Goal: Contribute content

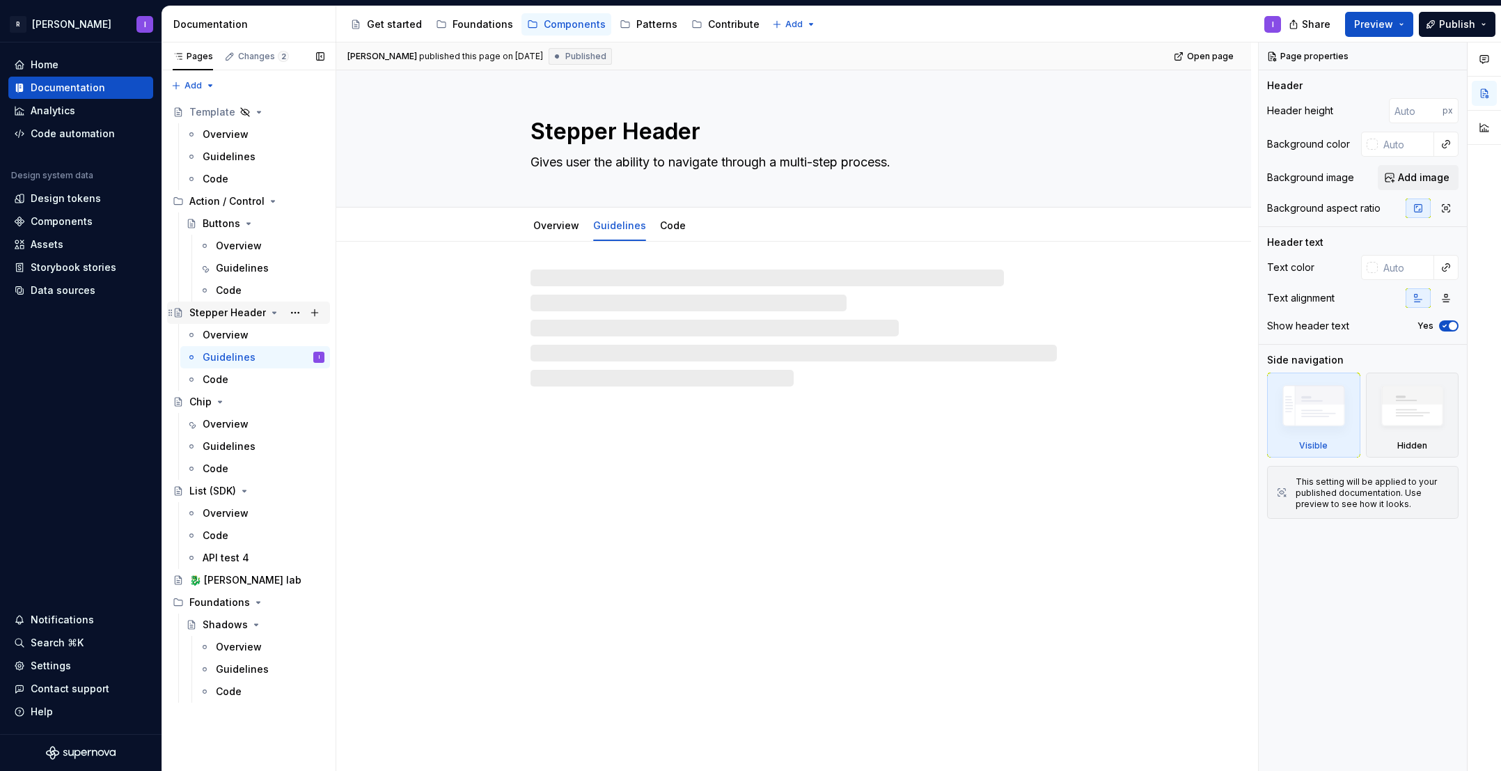
click at [247, 317] on div "Stepper Header" at bounding box center [227, 313] width 77 height 14
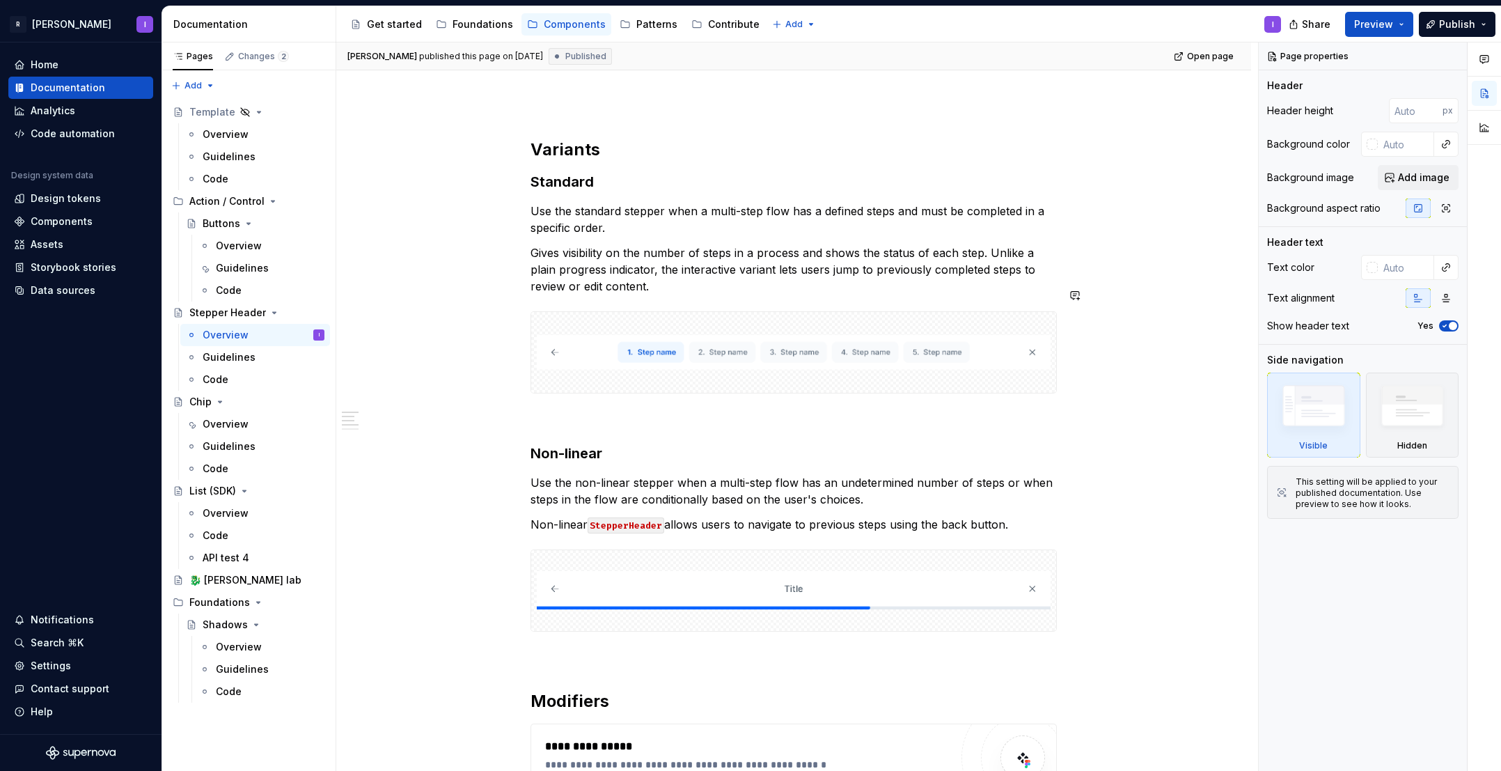
scroll to position [1133, 0]
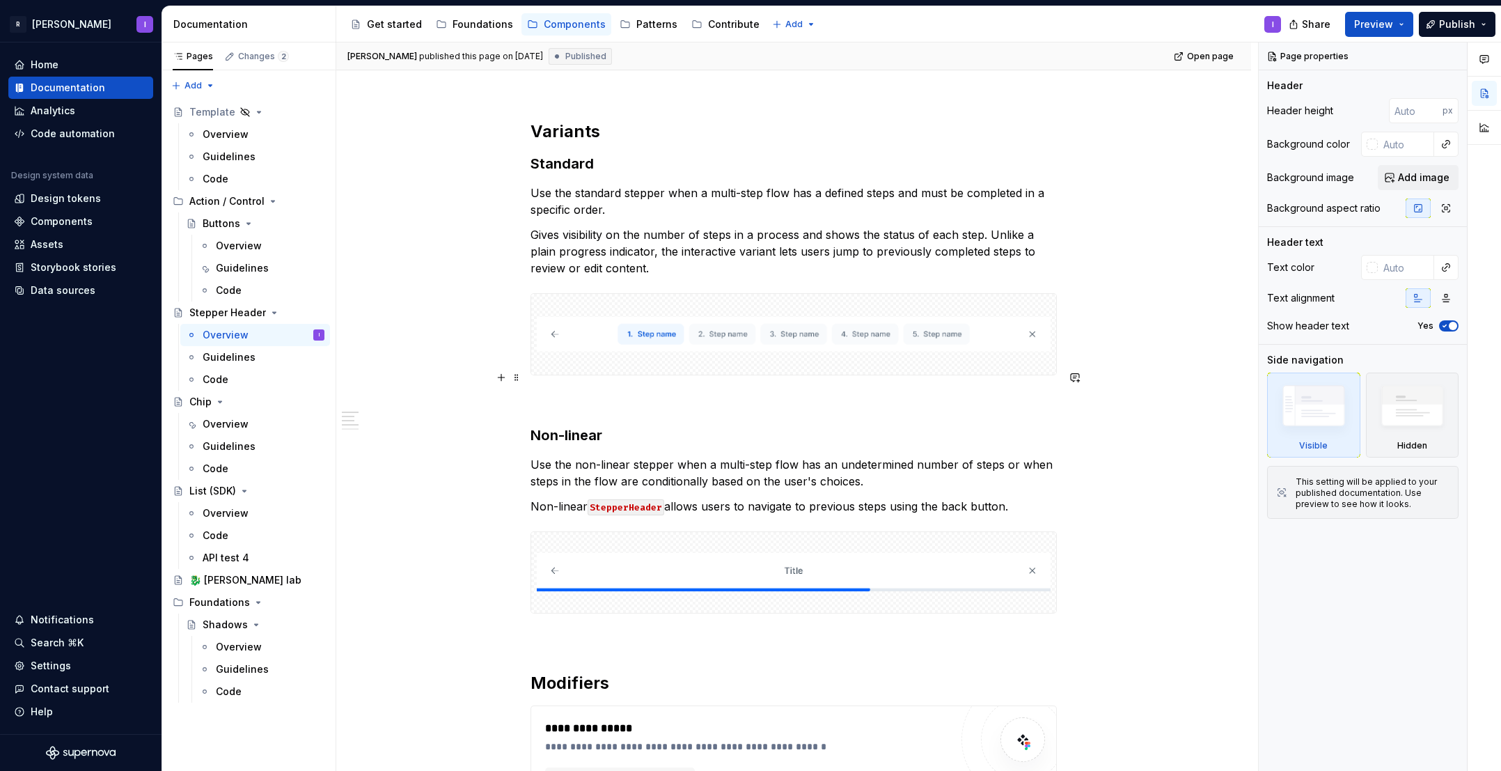
type textarea "*"
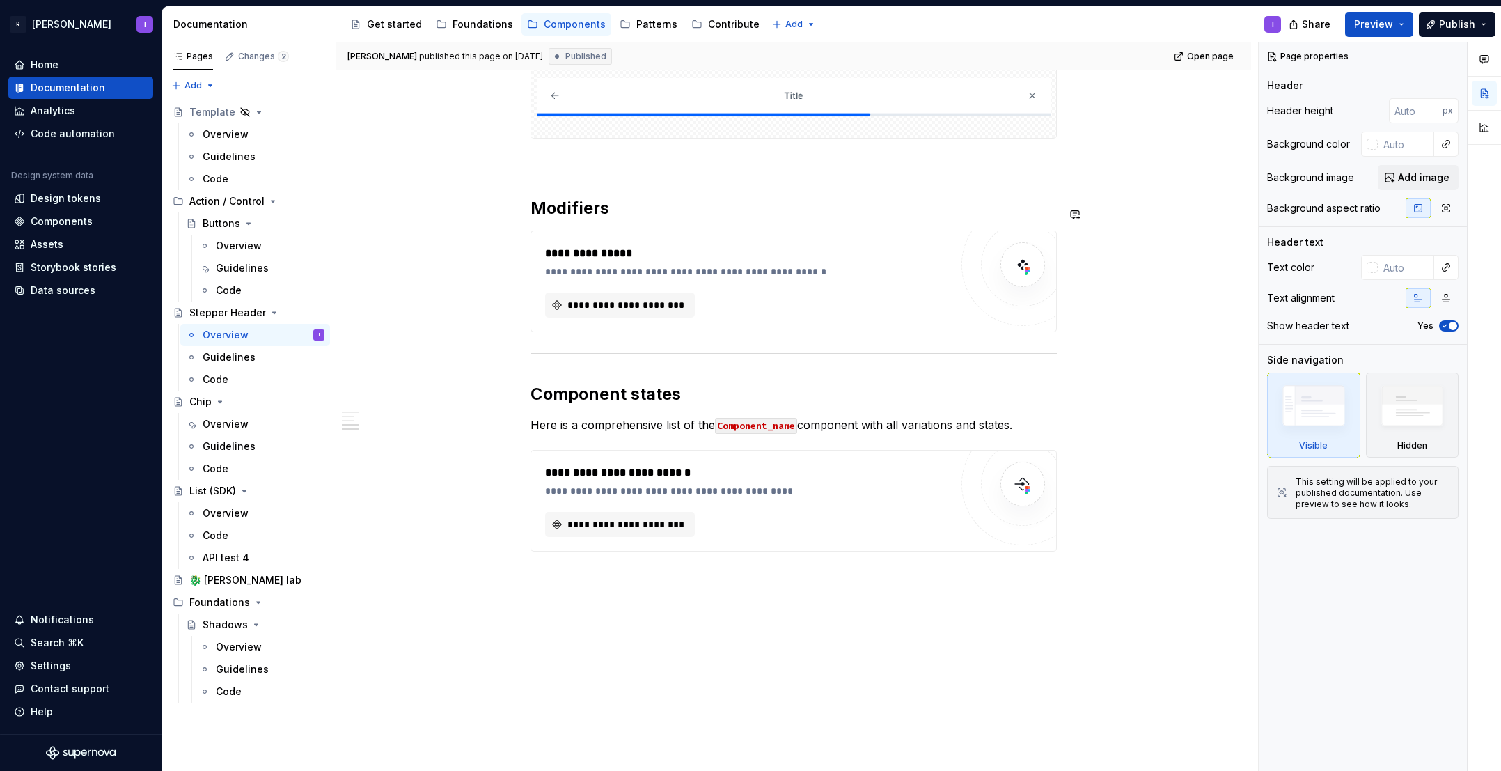
scroll to position [1613, 0]
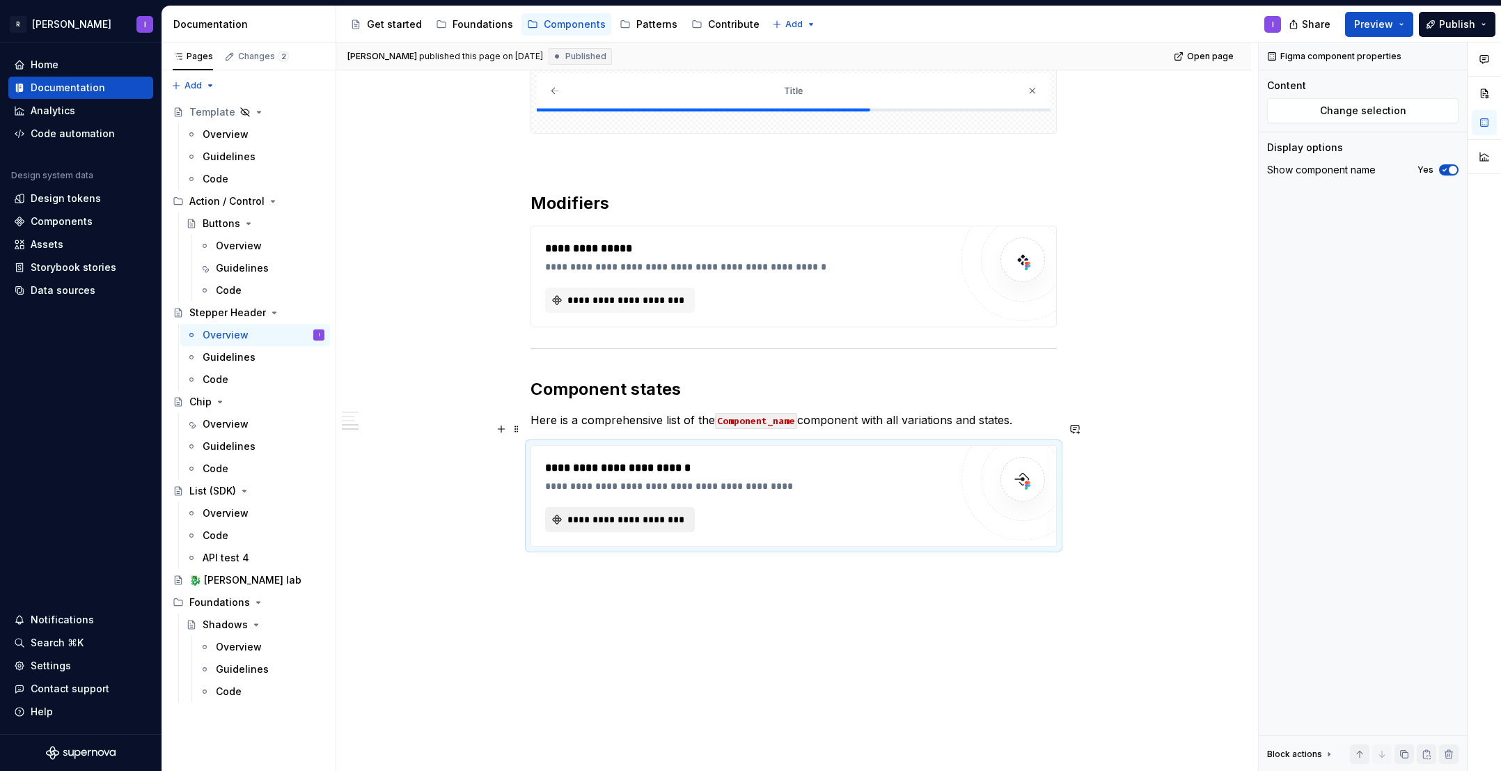
click at [639, 513] on span "**********" at bounding box center [625, 520] width 120 height 14
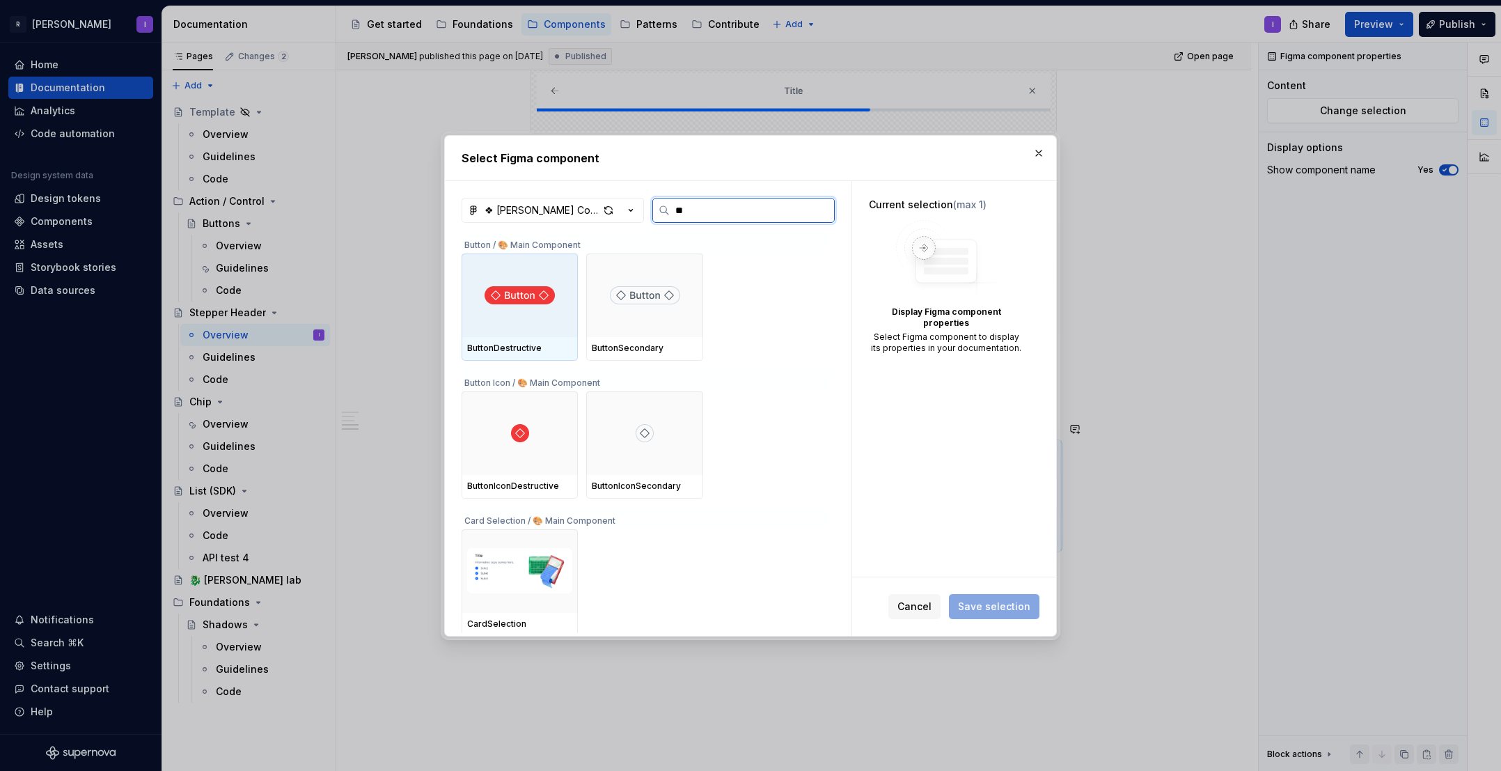
type input "***"
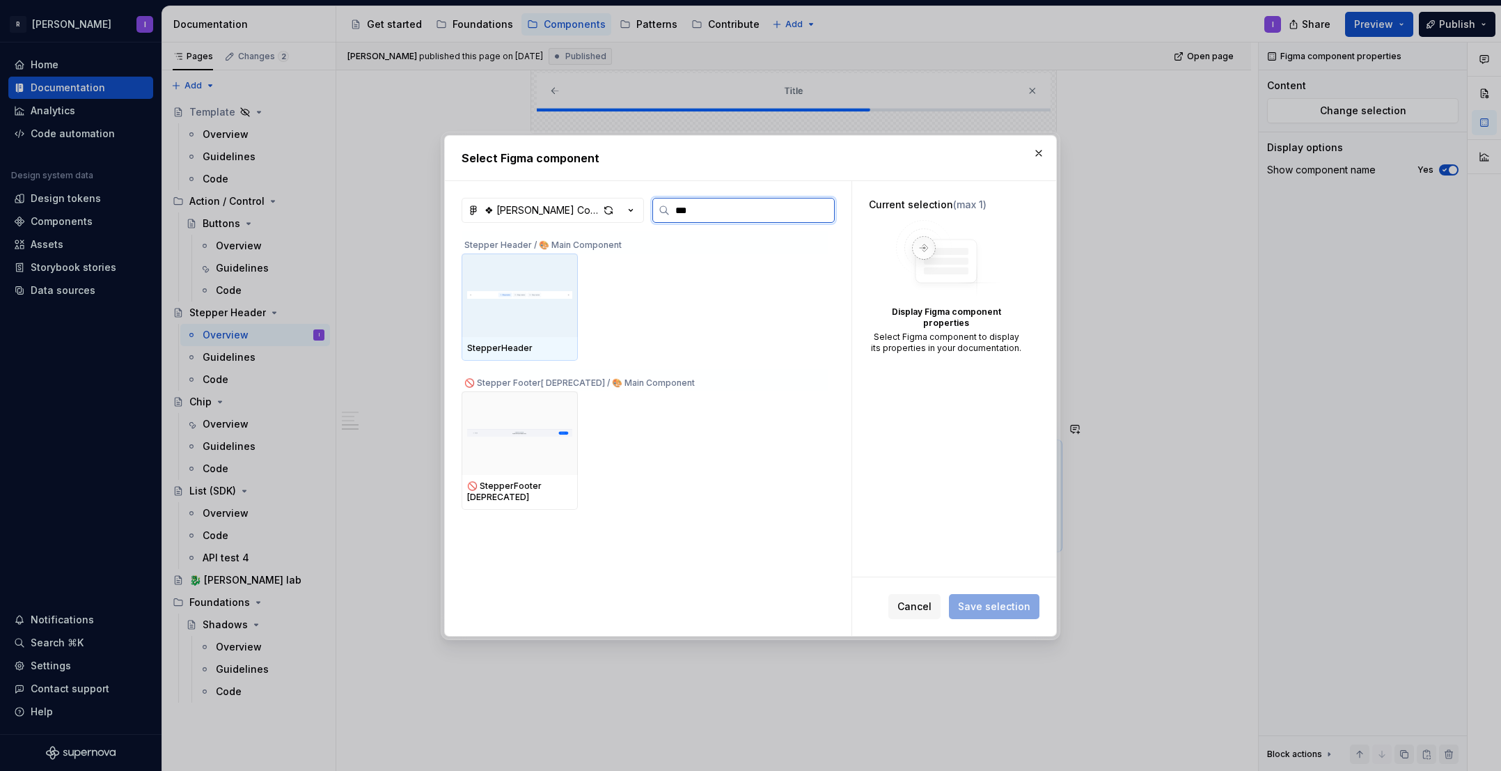
click at [514, 306] on img at bounding box center [519, 295] width 105 height 39
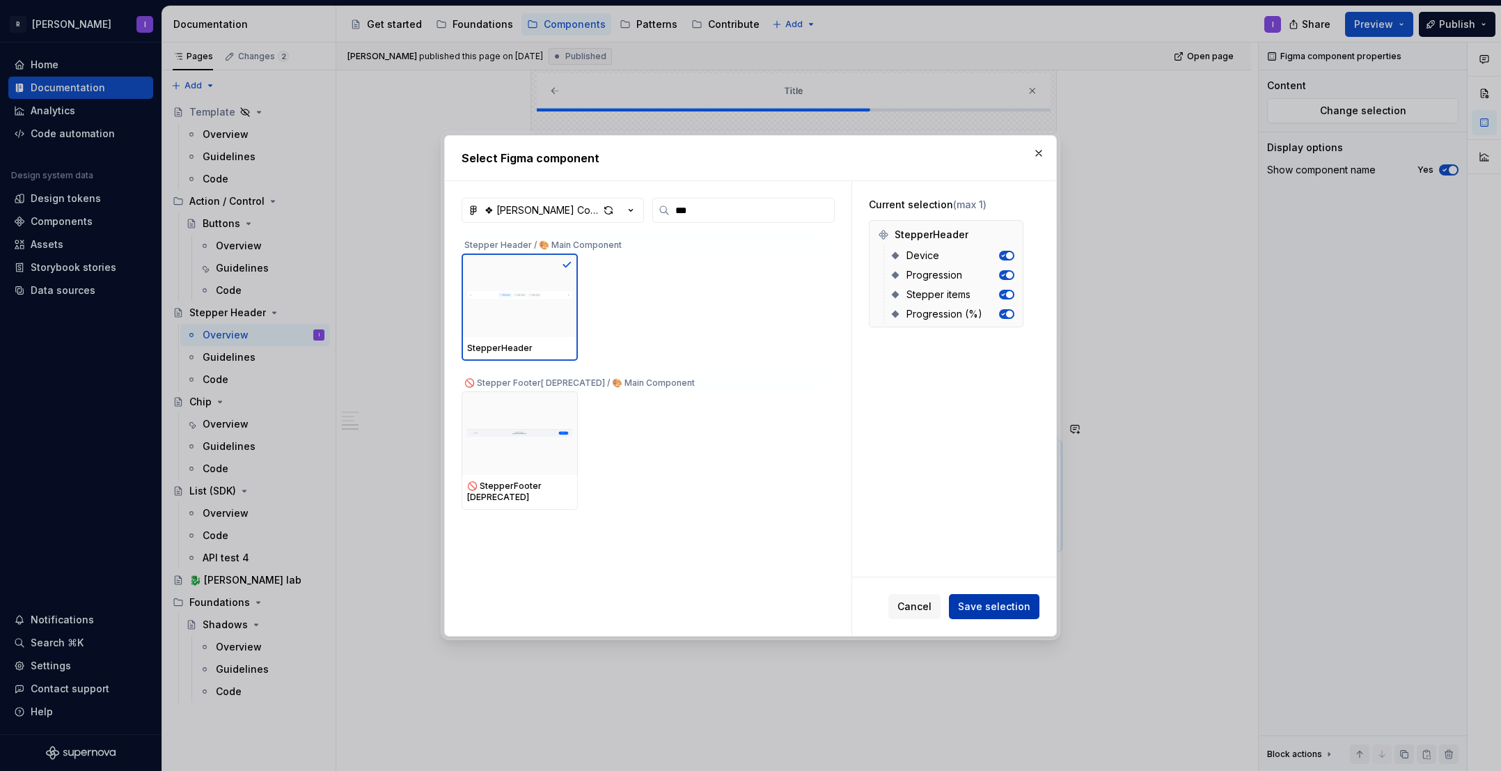
click at [982, 600] on span "Save selection" at bounding box center [994, 607] width 72 height 14
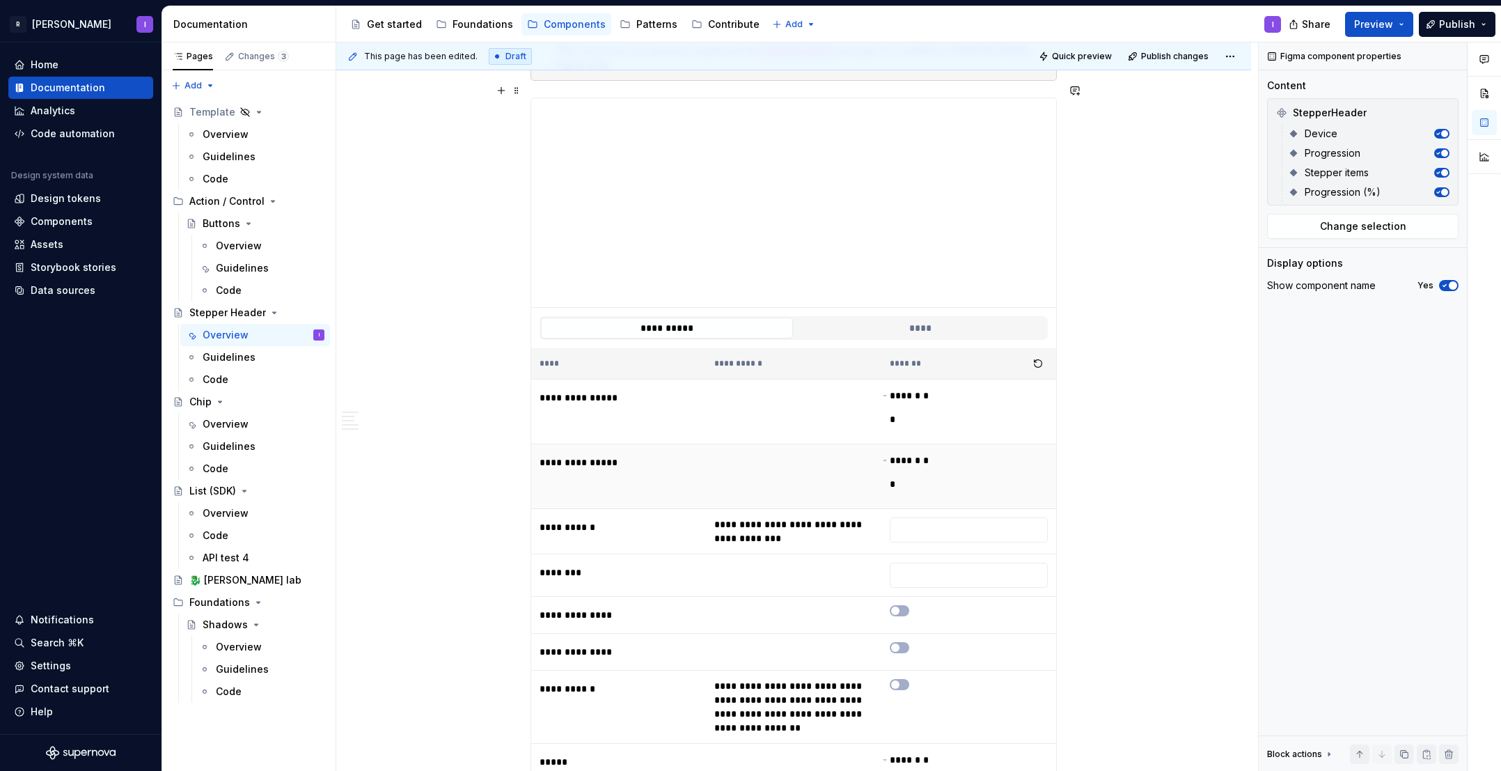
scroll to position [0, 0]
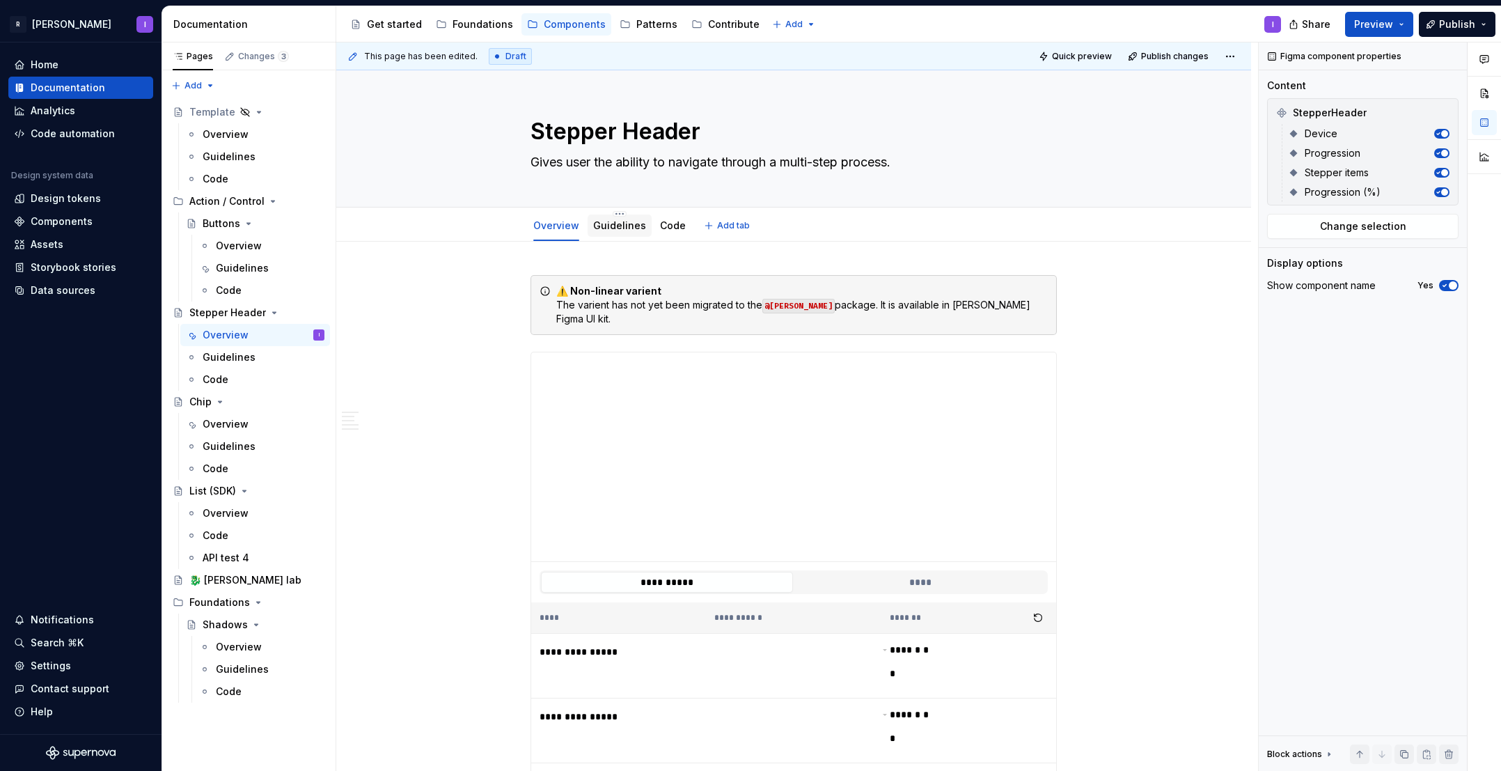
click at [614, 224] on link "Guidelines" at bounding box center [619, 225] width 53 height 12
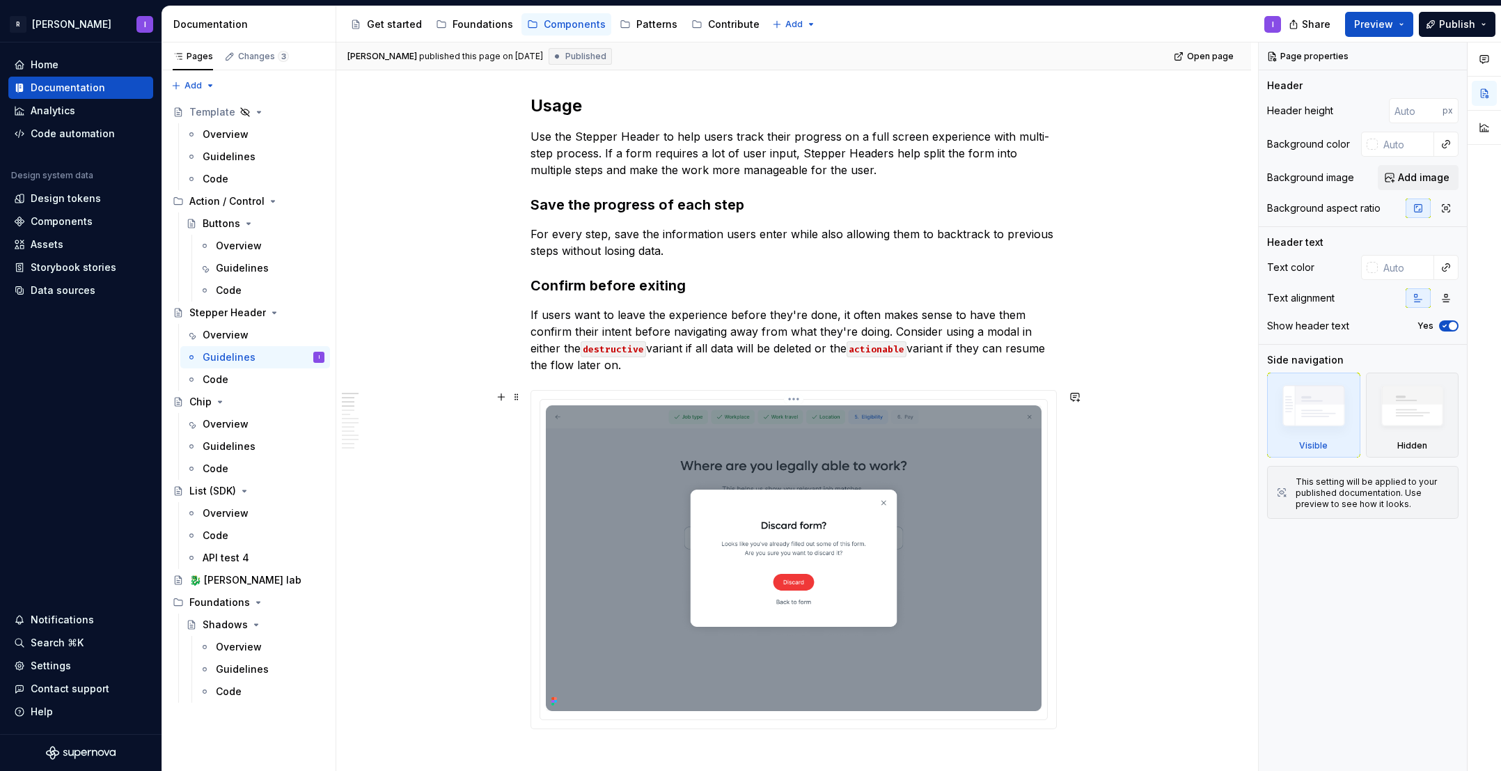
scroll to position [258, 0]
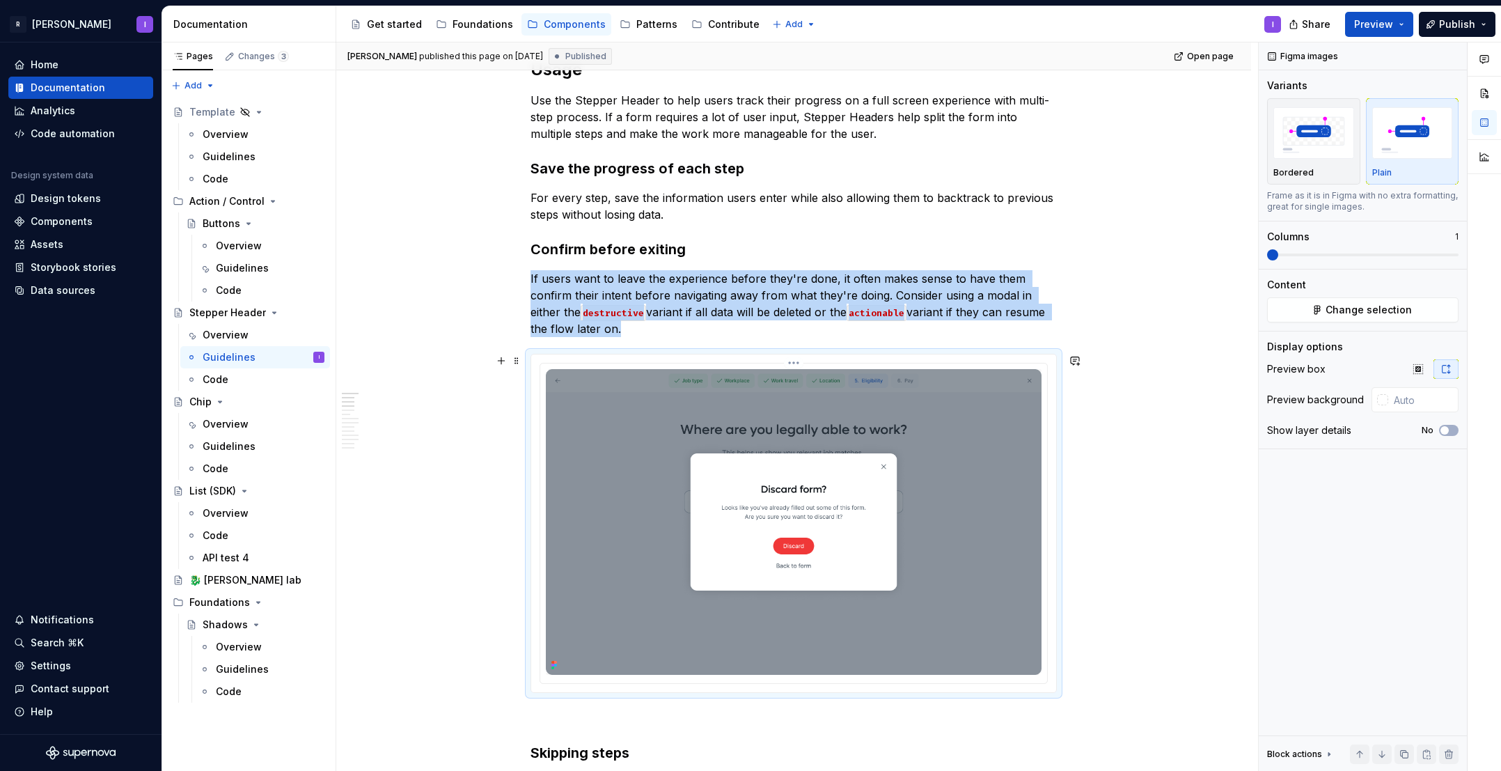
click at [655, 463] on img at bounding box center [794, 522] width 496 height 306
click at [733, 403] on img at bounding box center [794, 522] width 496 height 306
click at [1337, 318] on button "Change selection" at bounding box center [1363, 309] width 192 height 25
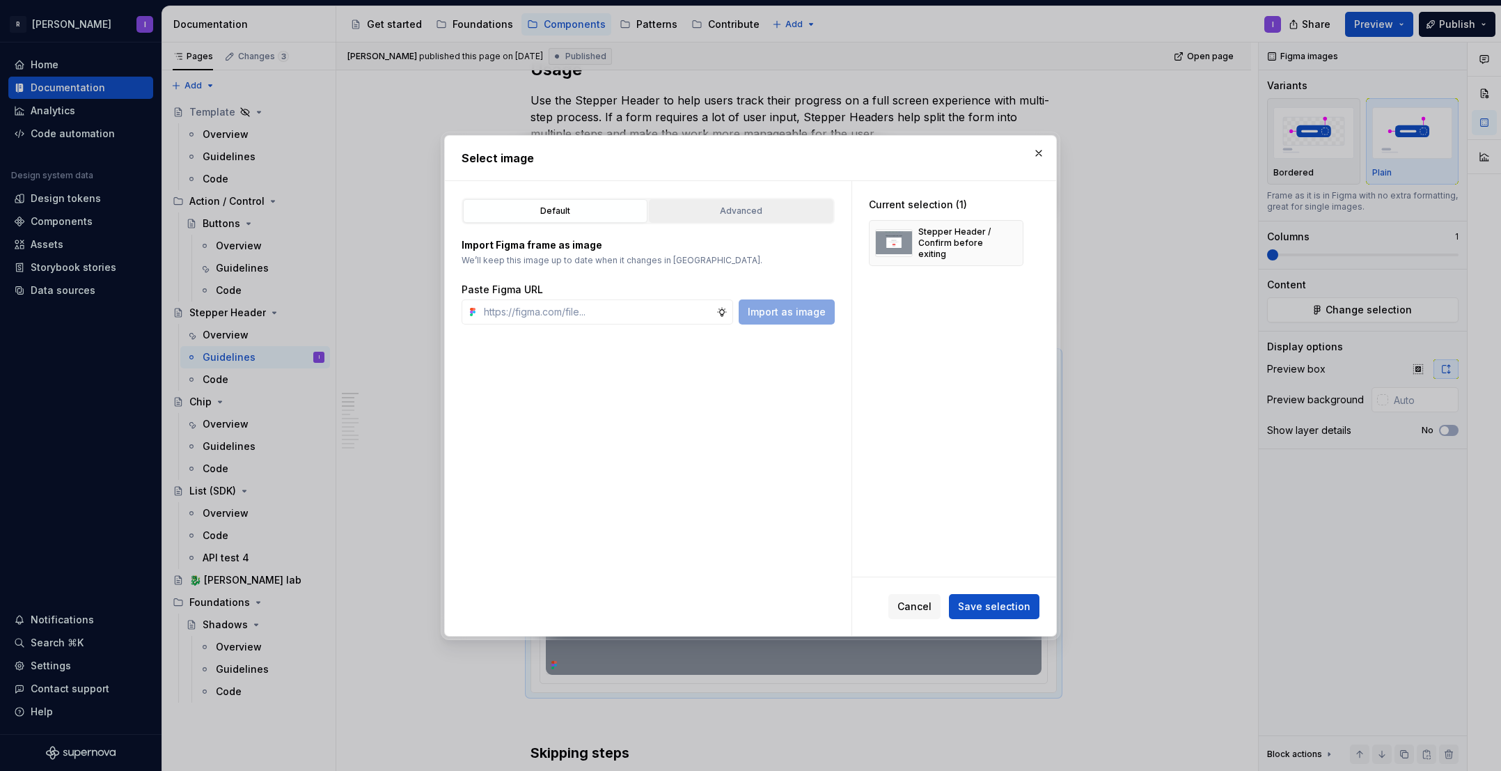
click at [741, 210] on div "Advanced" at bounding box center [741, 211] width 175 height 14
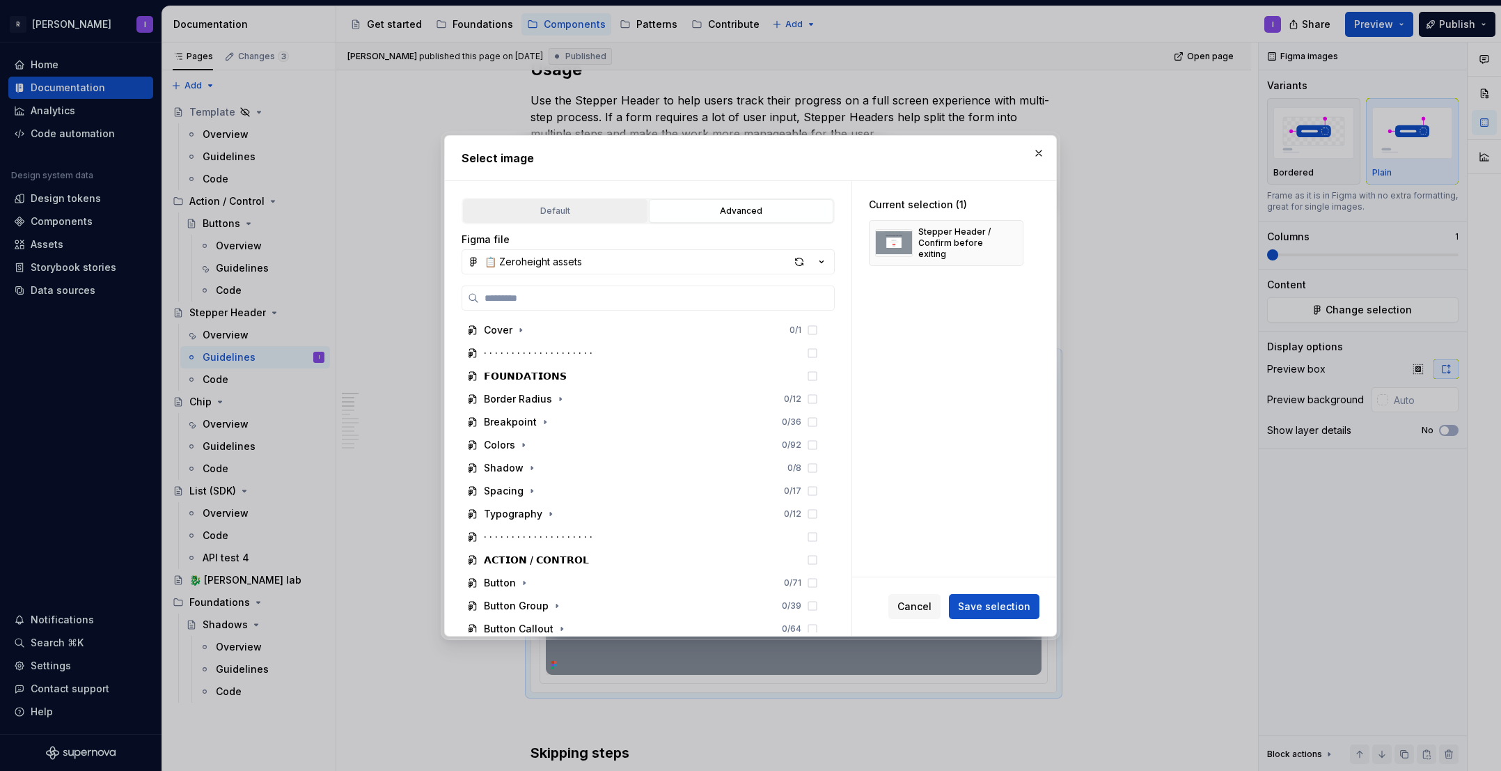
click at [572, 204] on div "Default" at bounding box center [555, 211] width 175 height 14
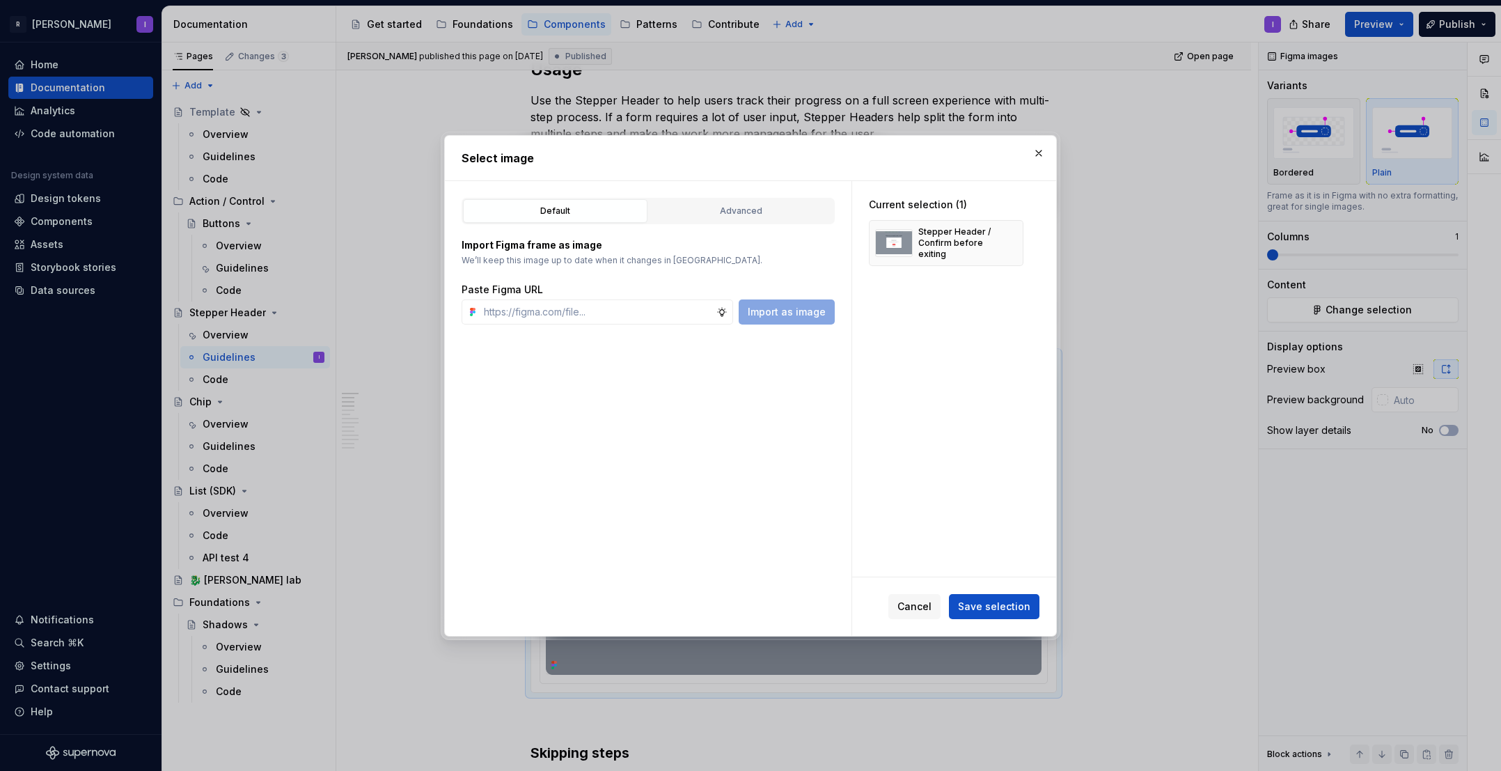
click at [1042, 156] on button "button" at bounding box center [1038, 152] width 19 height 19
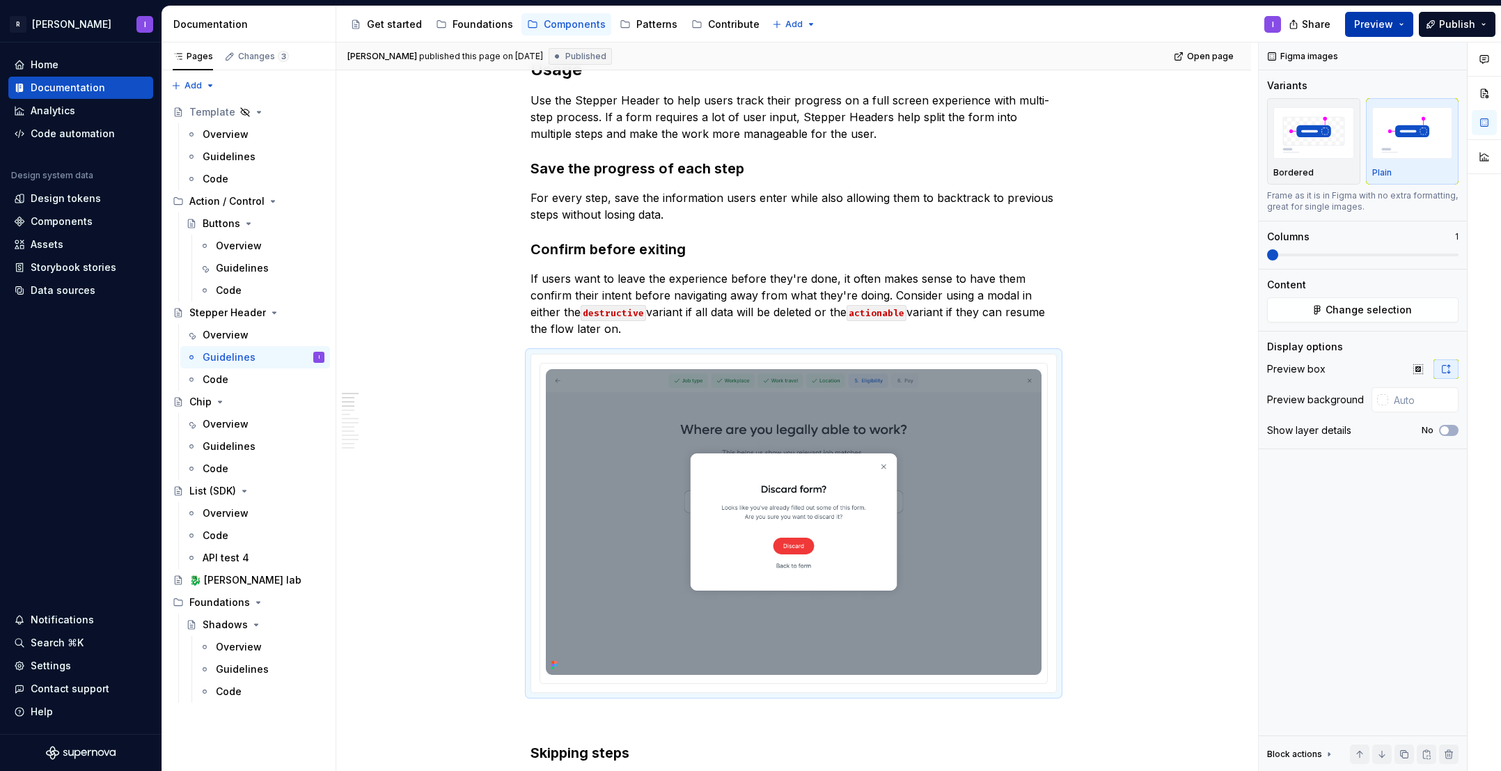
click at [1375, 27] on span "Preview" at bounding box center [1374, 24] width 39 height 14
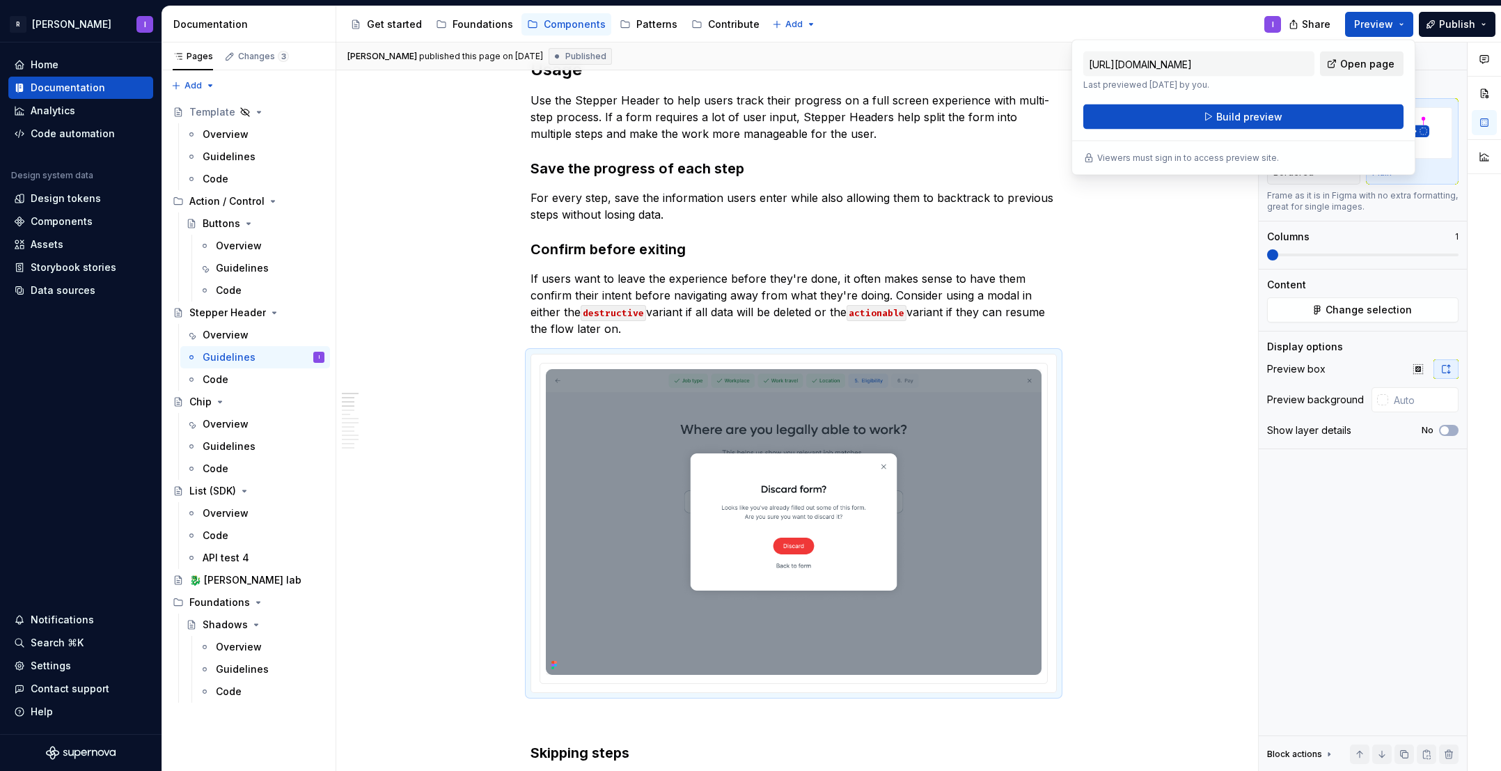
click at [1345, 68] on span "Open page" at bounding box center [1368, 64] width 54 height 14
type textarea "*"
